Goal: Task Accomplishment & Management: Use online tool/utility

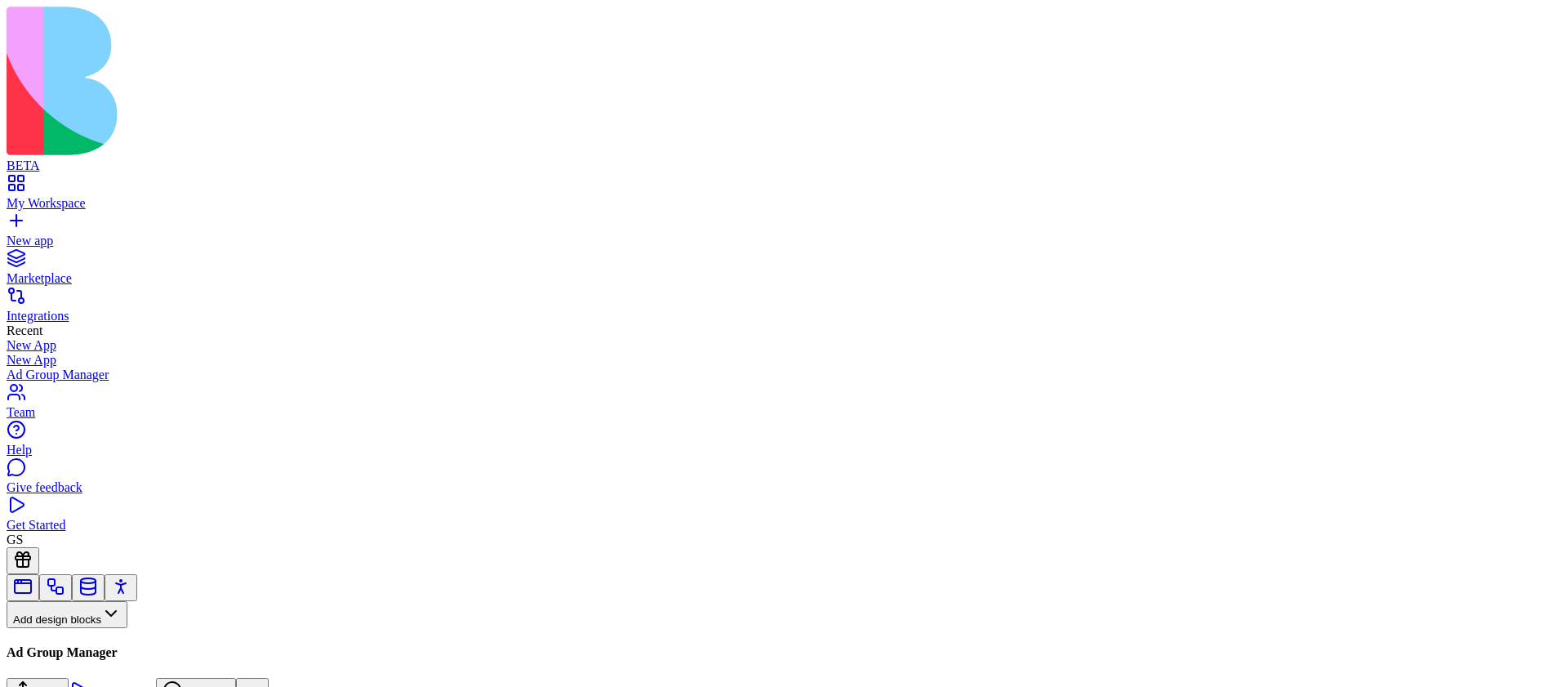
click at [152, 574] on div at bounding box center [108, 587] width 204 height 27
click at [98, 586] on link at bounding box center [88, 592] width 20 height 12
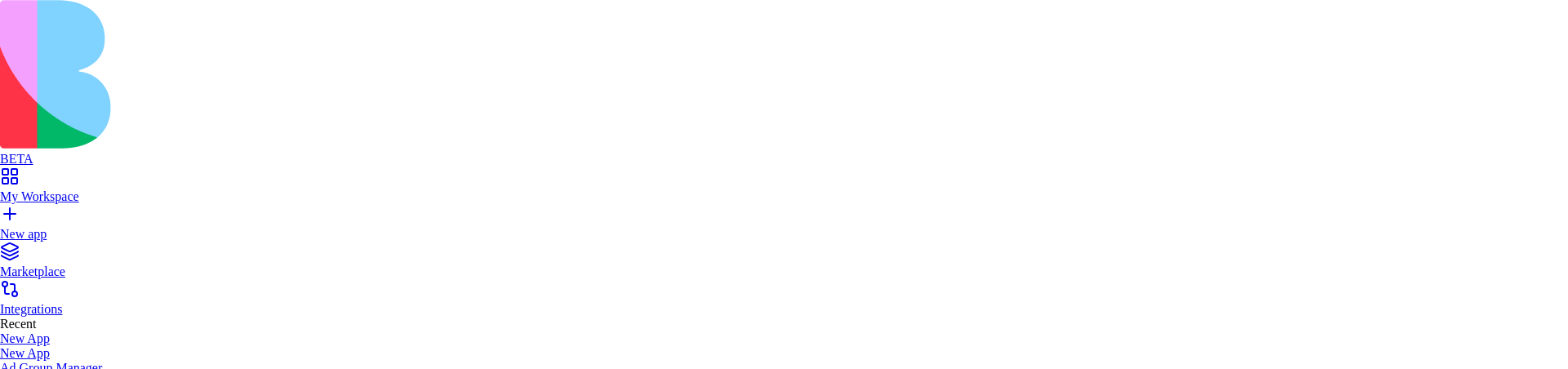
type input "*****"
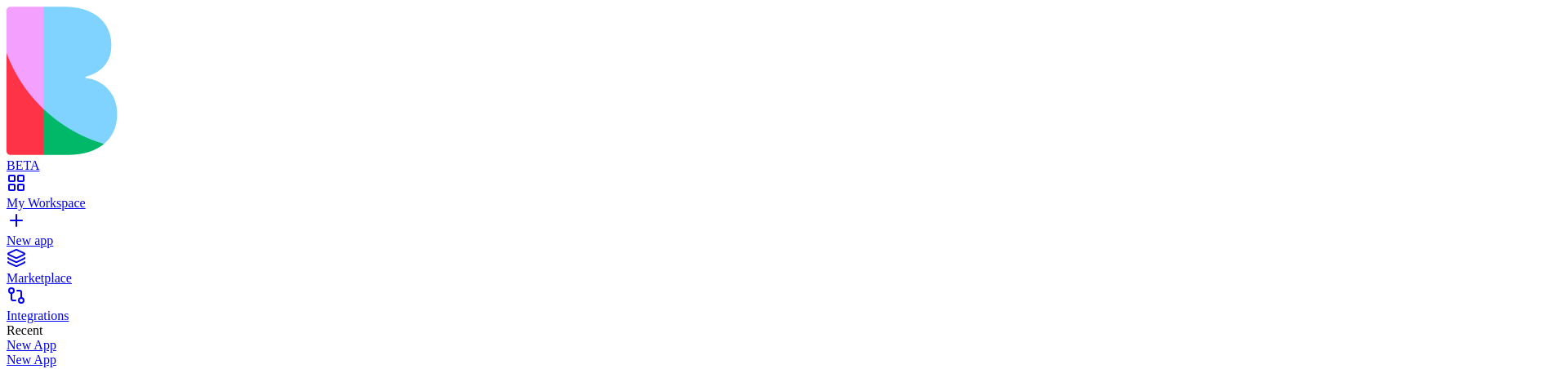
click at [30, 181] on link "My Workspace" at bounding box center [784, 196] width 1556 height 29
click at [33, 181] on link "My Workspace" at bounding box center [784, 196] width 1556 height 29
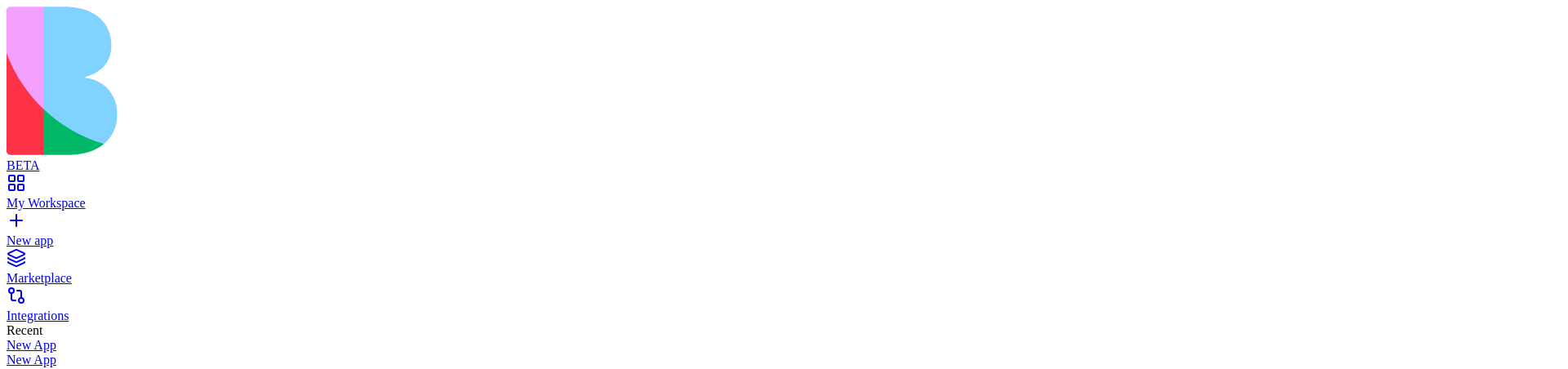
scroll to position [255, 0]
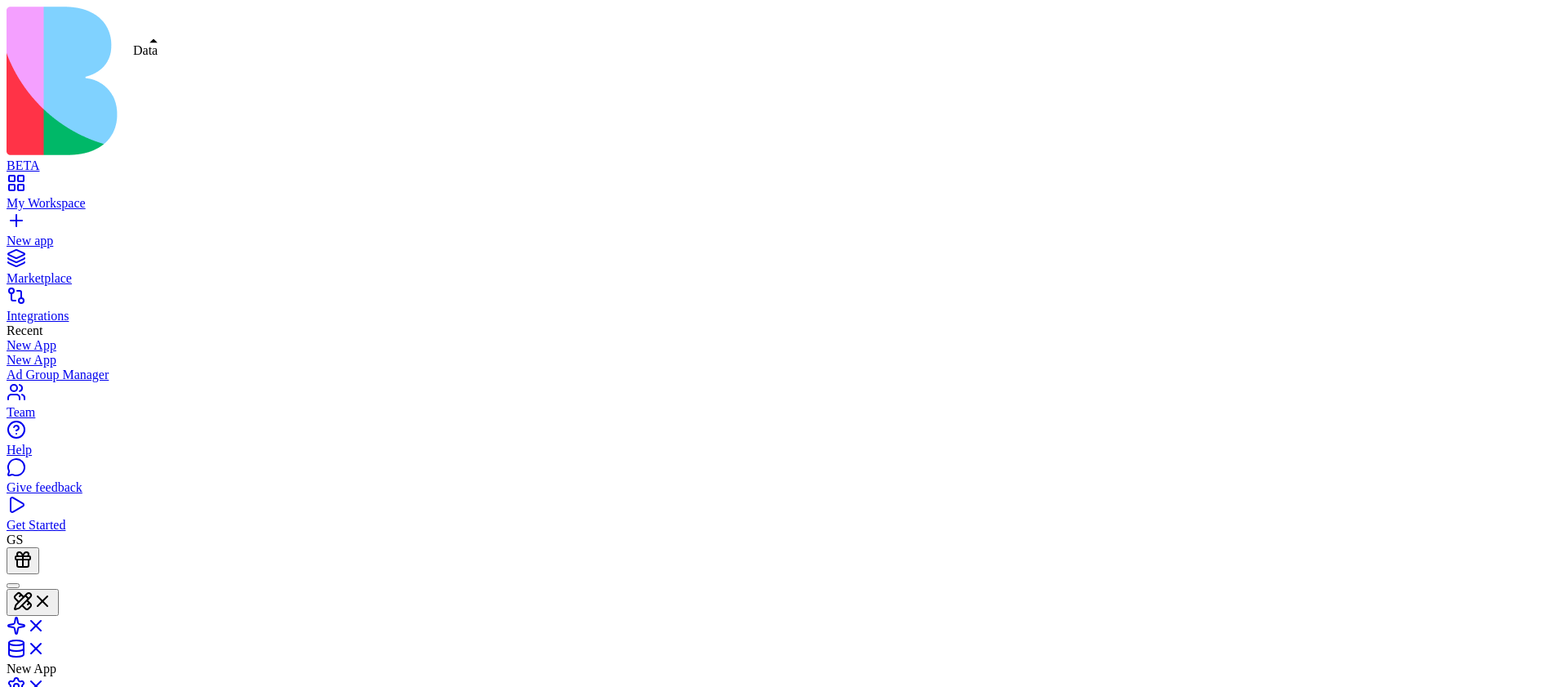
click at [46, 647] on link at bounding box center [26, 653] width 39 height 14
click at [46, 368] on link at bounding box center [26, 653] width 39 height 14
click at [34, 219] on link "New app" at bounding box center [784, 233] width 1556 height 29
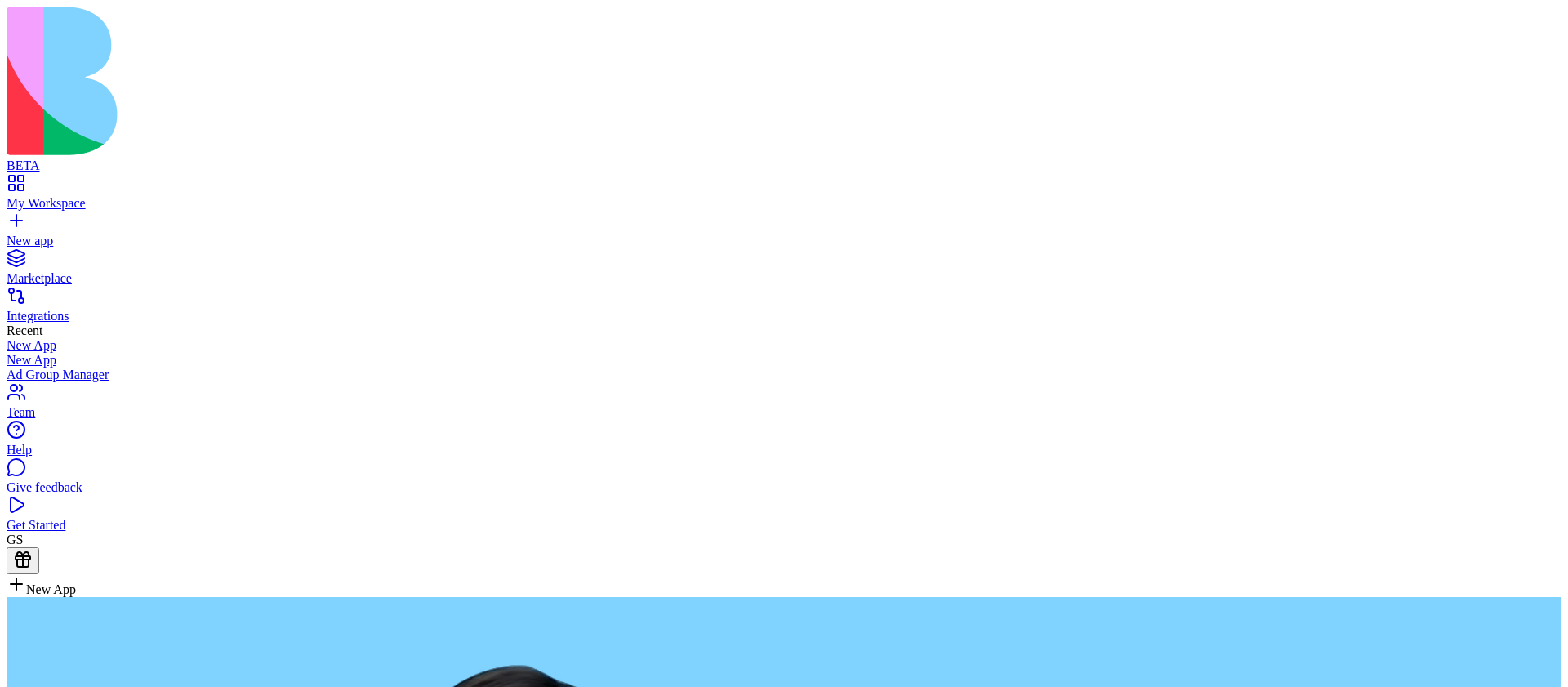
type textarea "**********"
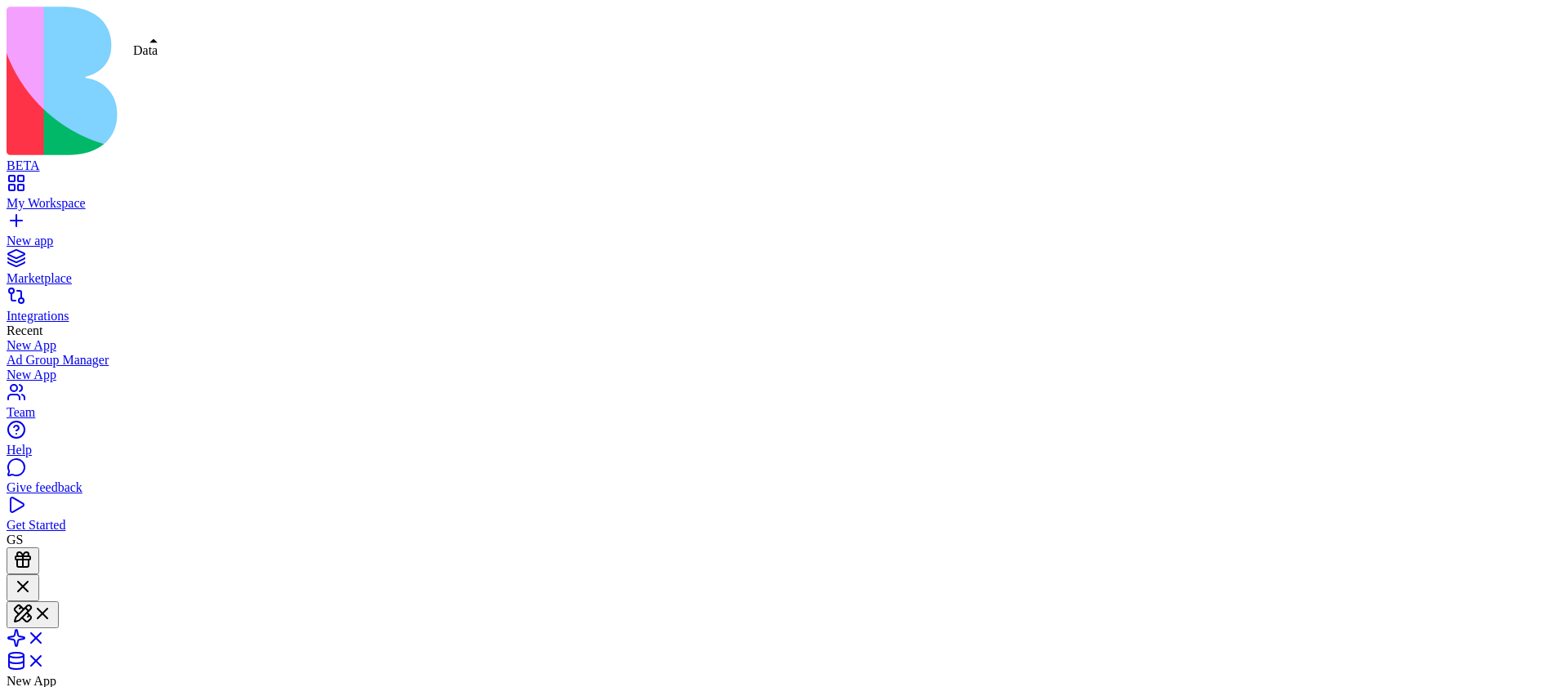
click at [46, 368] on link at bounding box center [26, 666] width 39 height 14
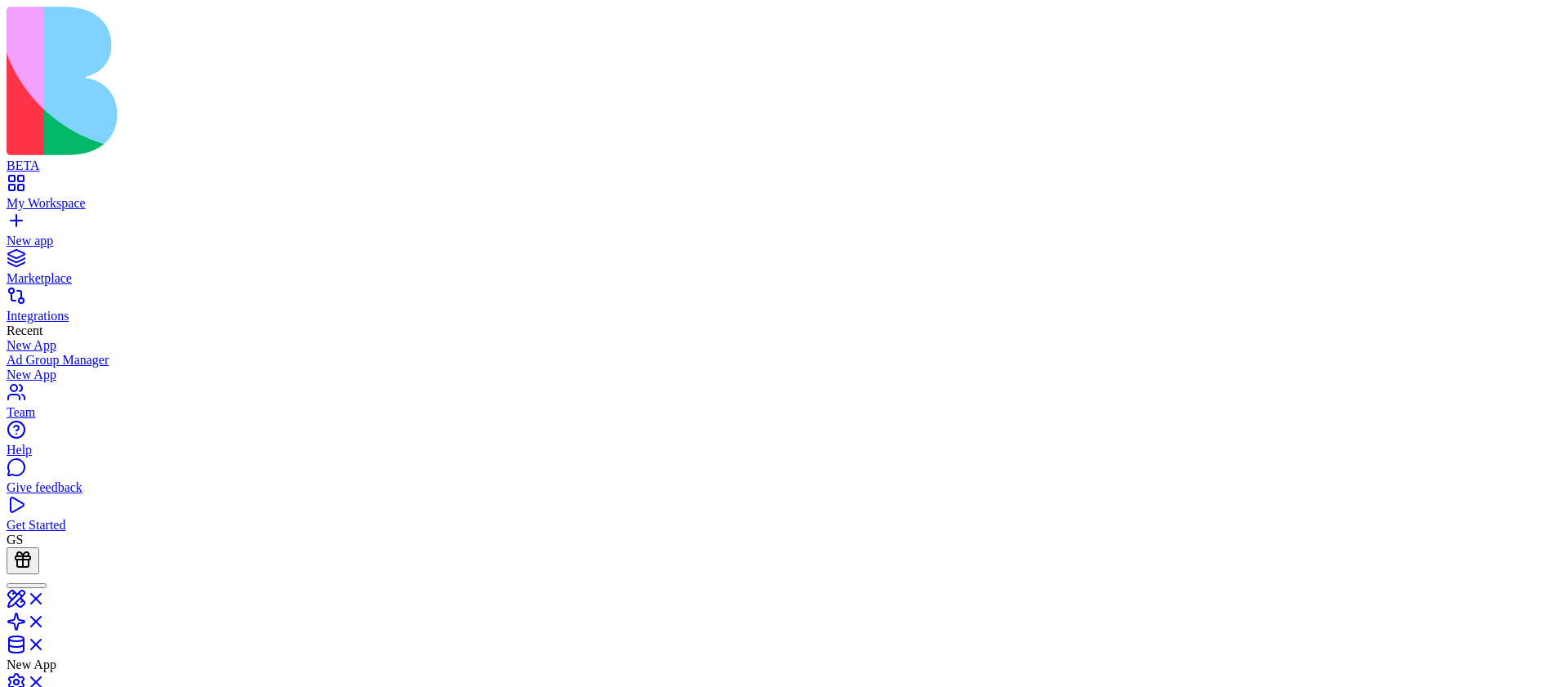
click at [1447, 146] on html "BETA My Workspace New app Marketplace Integrations Recent New App Ad Group Mana…" at bounding box center [784, 693] width 1568 height 1386
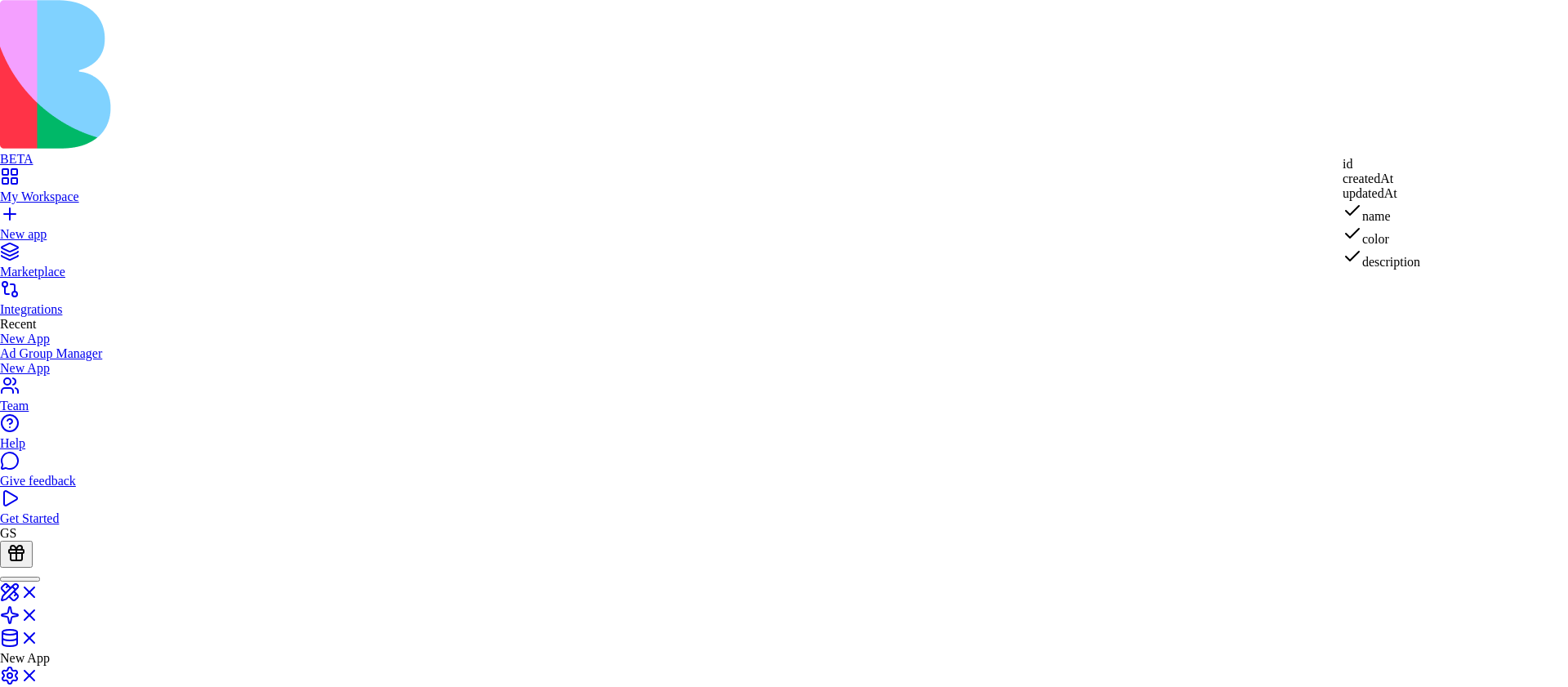
click at [1389, 170] on div "id" at bounding box center [1381, 164] width 78 height 15
click at [138, 178] on html "BETA My Workspace New app Marketplace Integrations Recent New App Ad Group Mana…" at bounding box center [784, 689] width 1568 height 1380
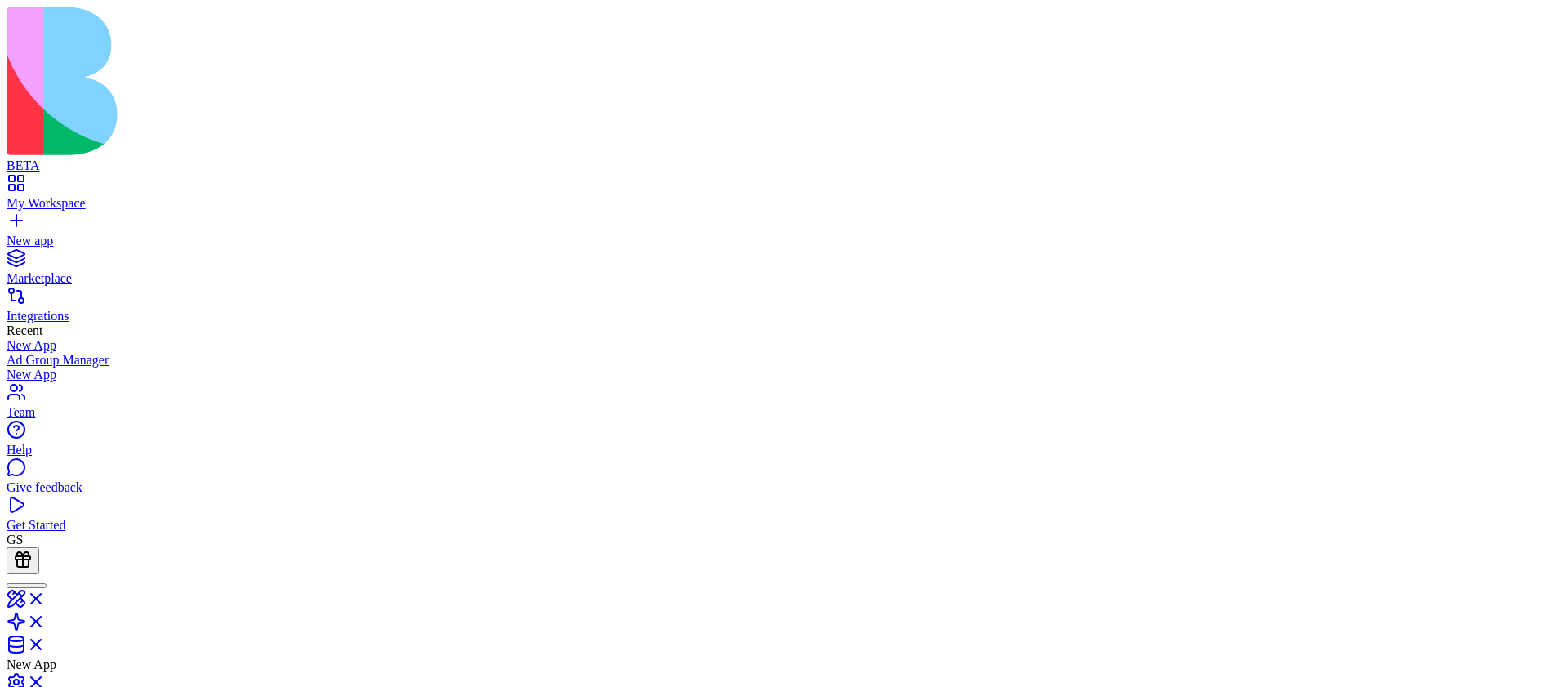
drag, startPoint x: 1203, startPoint y: 160, endPoint x: 1215, endPoint y: 161, distance: 12.0
click at [1215, 127] on div "completionRate Placeholder for completion rate calculation 0 completionRate Pla…" at bounding box center [1353, 120] width 315 height 15
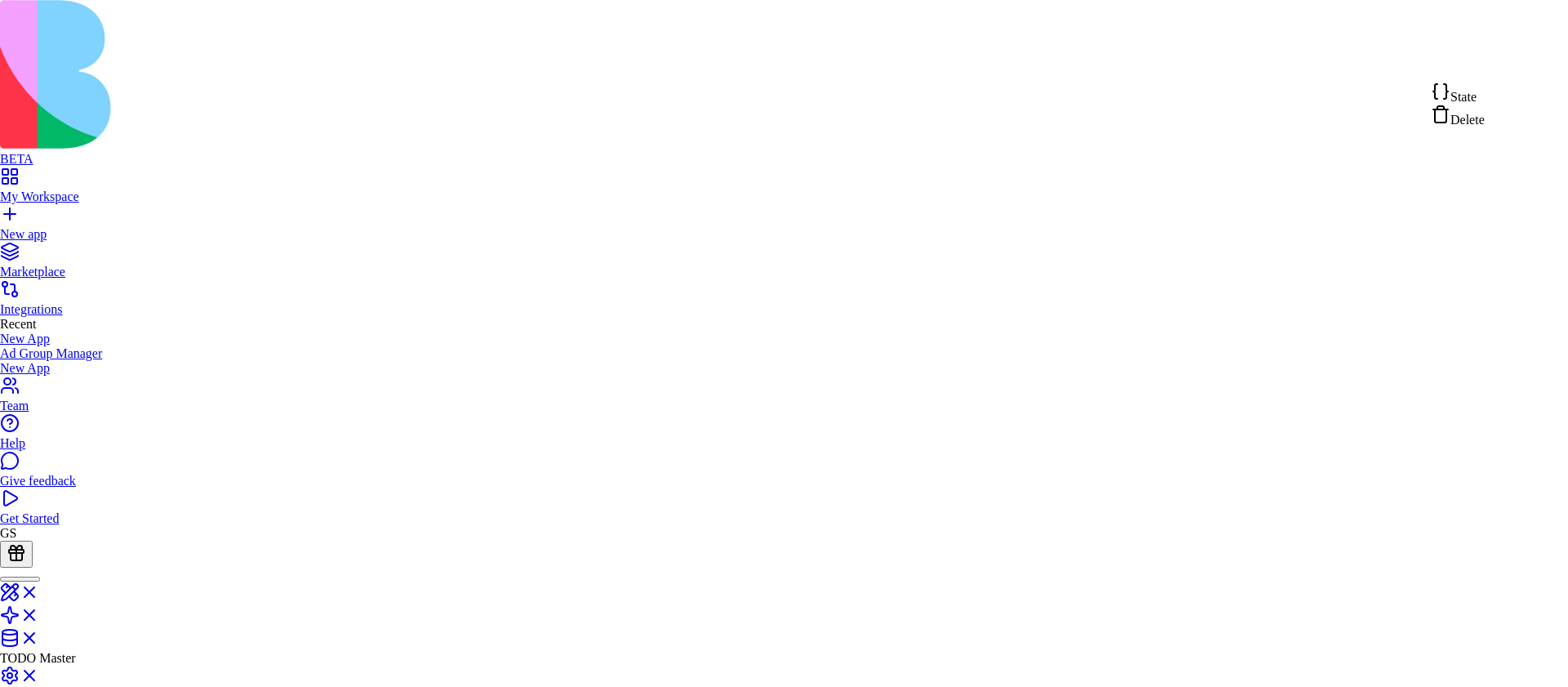
click at [1485, 100] on div "State" at bounding box center [1458, 93] width 54 height 23
type textarea "**********"
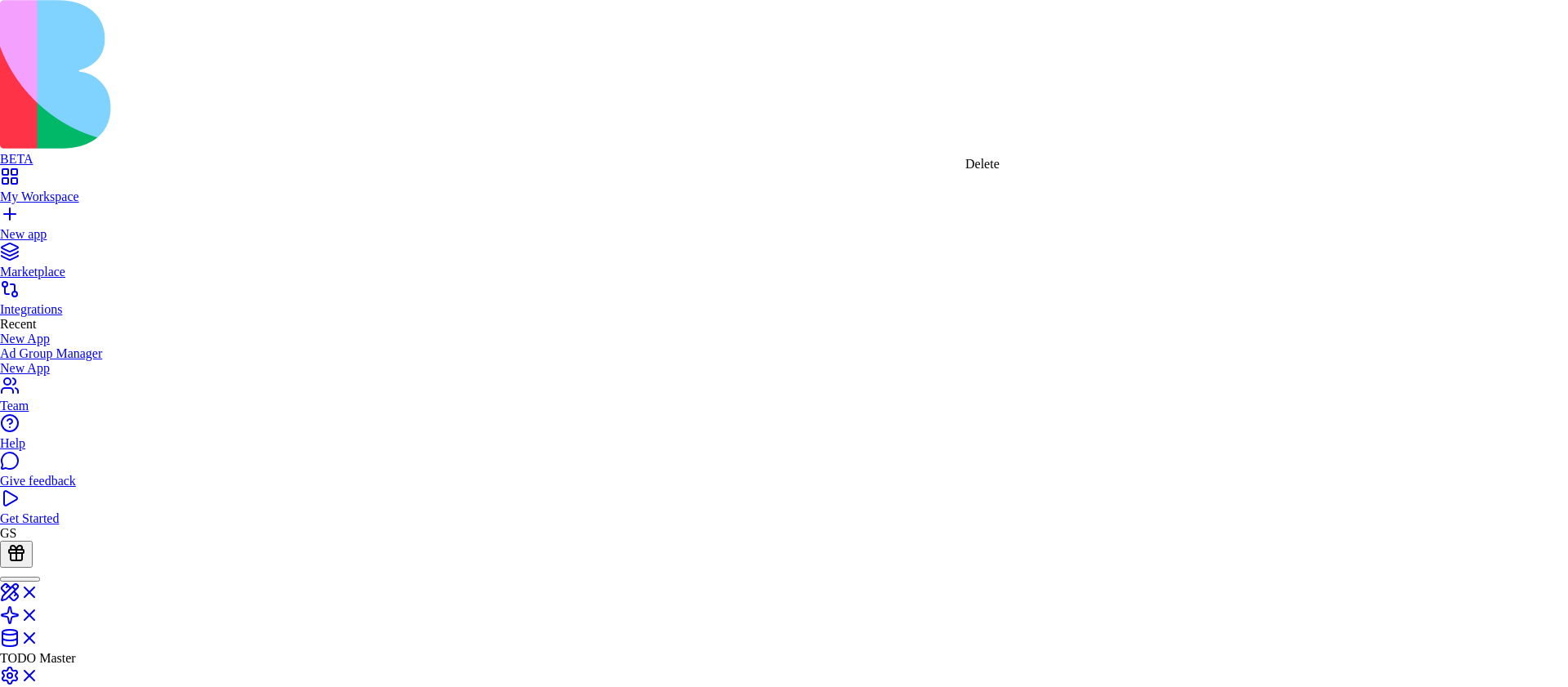
click at [999, 171] on div "Delete" at bounding box center [983, 164] width 34 height 15
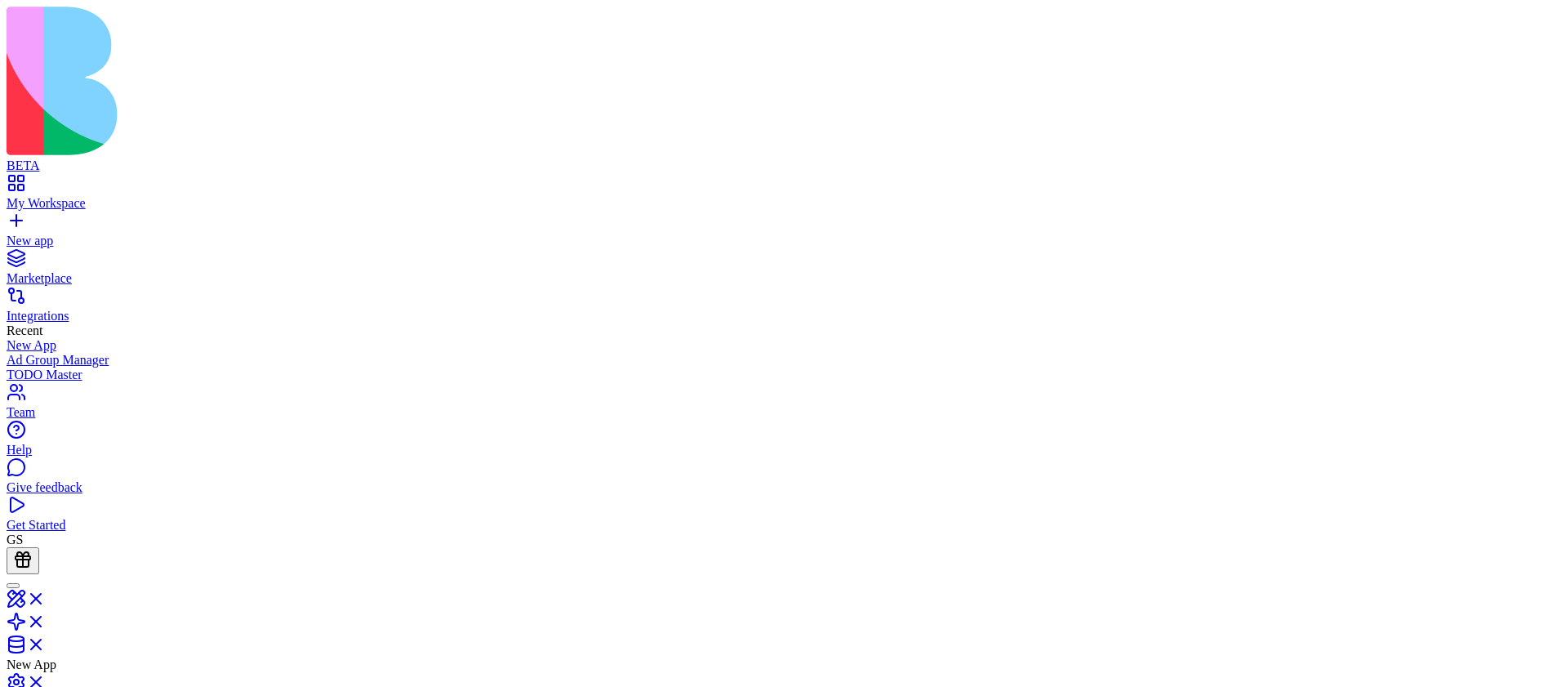
click at [29, 181] on link "My Workspace" at bounding box center [784, 196] width 1556 height 29
type input "**********"
click at [201, 624] on button "Clear" at bounding box center [172, 637] width 59 height 27
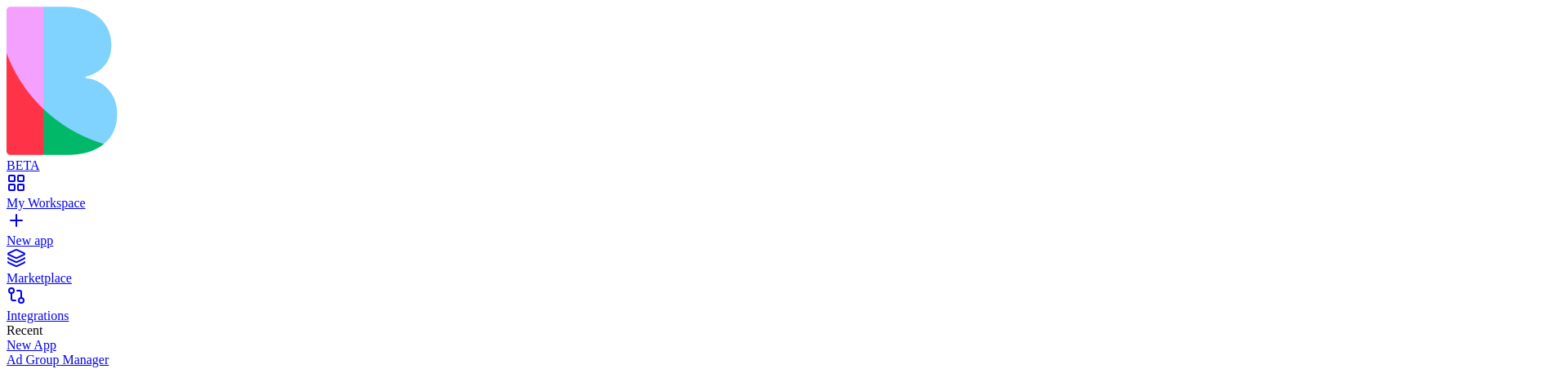
click at [24, 294] on link "Integrations" at bounding box center [784, 308] width 1556 height 29
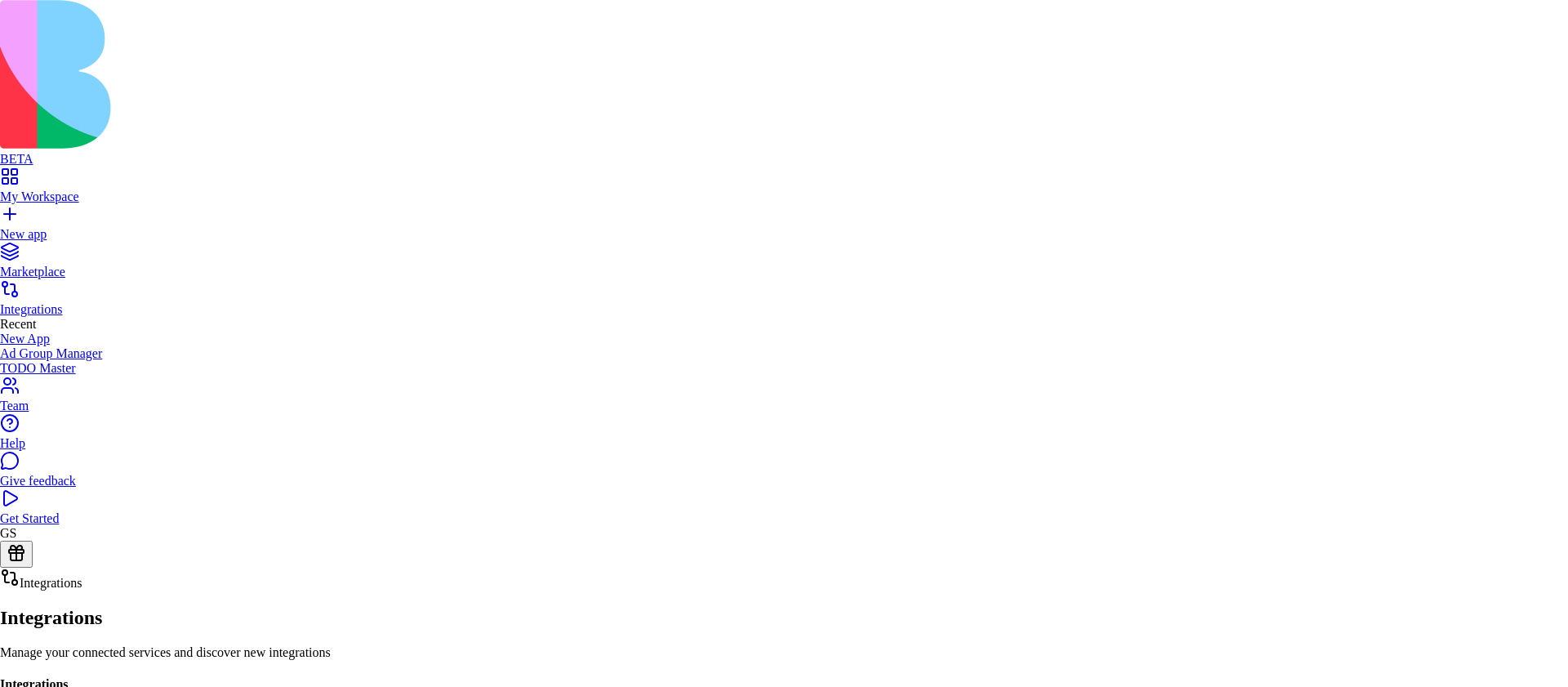
scroll to position [1906, 0]
